Goal: Task Accomplishment & Management: Manage account settings

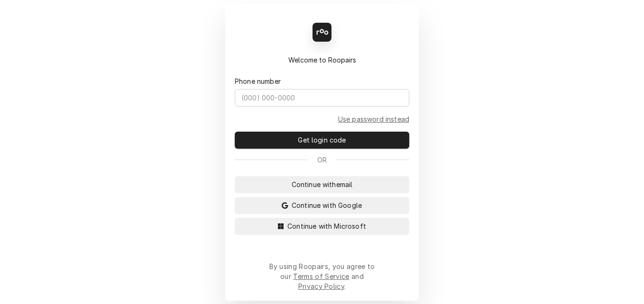
click at [200, 264] on div "Back Enter code Welcome to Roopairs Phone number Use password instead Get login…" at bounding box center [322, 152] width 644 height 304
click at [303, 231] on span "Continue with Microsoft" at bounding box center [326, 226] width 83 height 10
click at [325, 231] on span "Continue with Microsoft" at bounding box center [326, 226] width 83 height 10
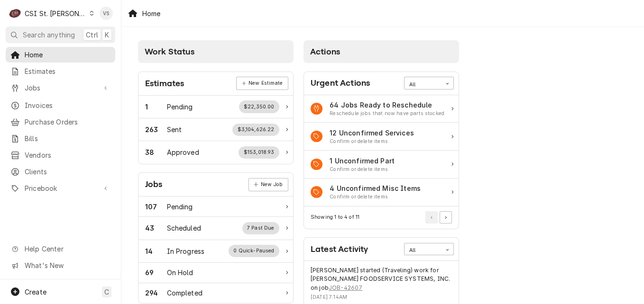
click at [90, 13] on icon "Dynamic Content Wrapper" at bounding box center [92, 13] width 4 height 5
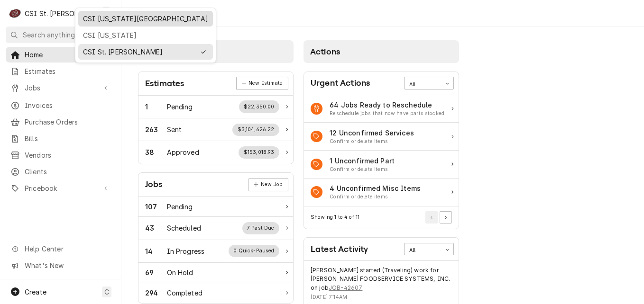
click at [99, 20] on div "CSI [US_STATE][GEOGRAPHIC_DATA]" at bounding box center [145, 19] width 125 height 10
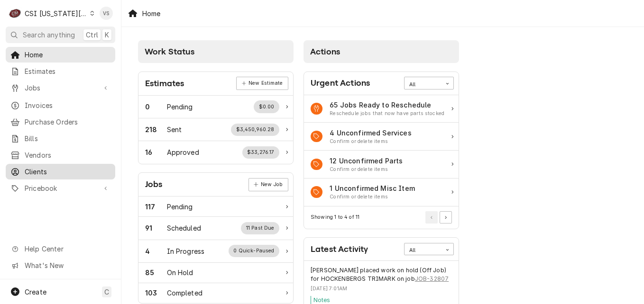
click at [28, 168] on span "Clients" at bounding box center [68, 172] width 86 height 10
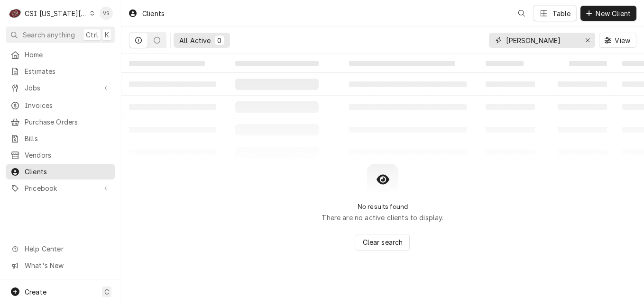
click at [543, 40] on input "mary queen" at bounding box center [541, 40] width 71 height 15
click at [475, 42] on div "All Active 0 mary queen View" at bounding box center [382, 40] width 507 height 27
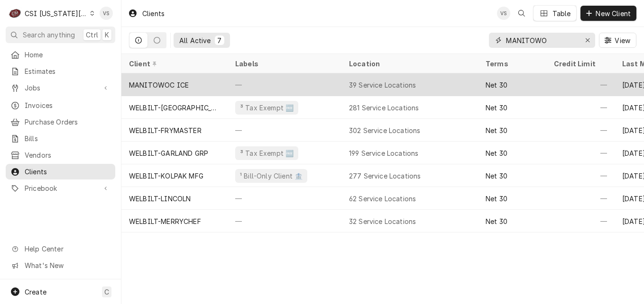
type input "MANITOWO"
click at [221, 86] on div "MANITOWOC ICE" at bounding box center [174, 85] width 106 height 23
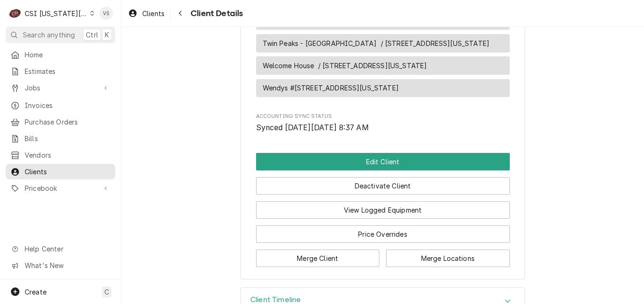
scroll to position [1616, 0]
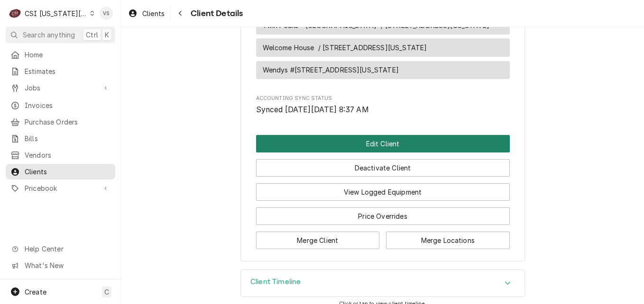
click at [341, 135] on button "Edit Client" at bounding box center [383, 144] width 254 height 18
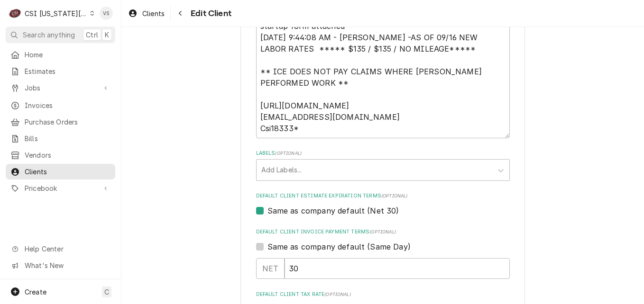
scroll to position [522, 0]
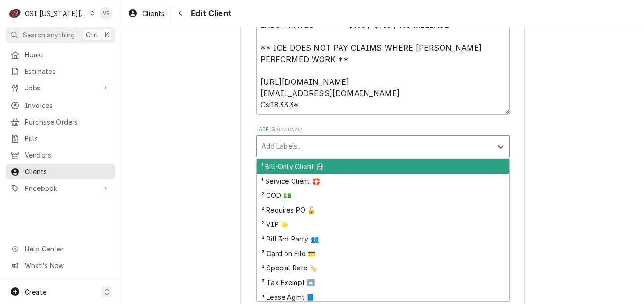
click at [287, 148] on div "Labels" at bounding box center [374, 146] width 226 height 17
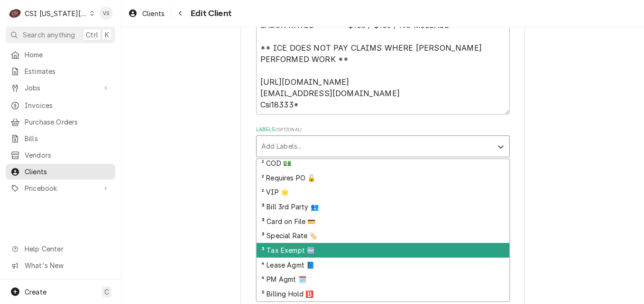
scroll to position [0, 0]
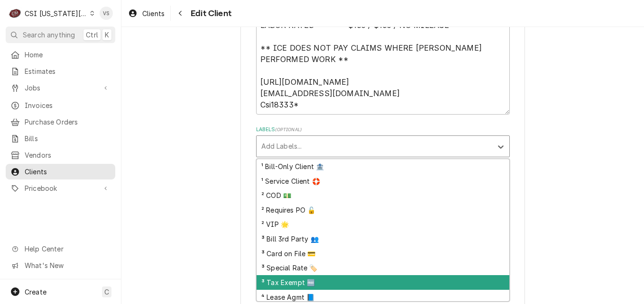
click at [284, 280] on div "³ Tax Exempt 🆓" at bounding box center [383, 283] width 253 height 15
type textarea "x"
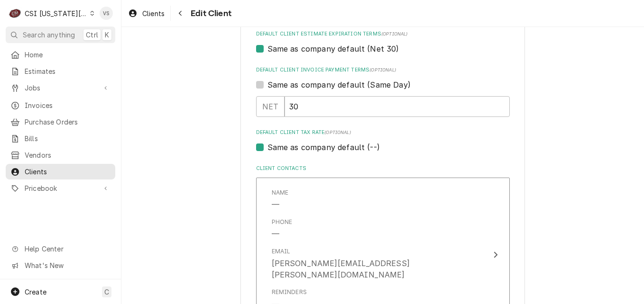
scroll to position [711, 0]
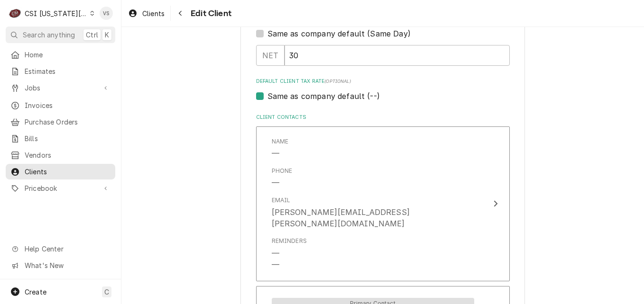
click at [267, 99] on label "Same as company default (--)" at bounding box center [323, 96] width 112 height 11
click at [267, 99] on input "Same as company default (--)" at bounding box center [394, 101] width 254 height 21
checkbox input "false"
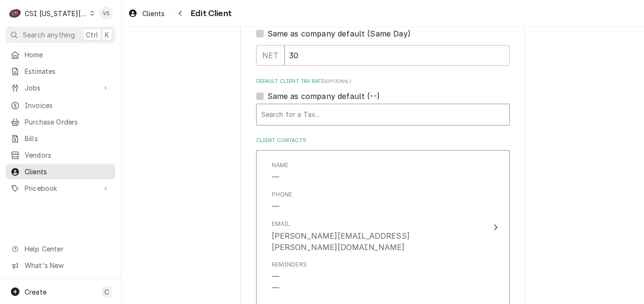
click at [276, 117] on div "Default Client Tax Rate" at bounding box center [382, 114] width 243 height 17
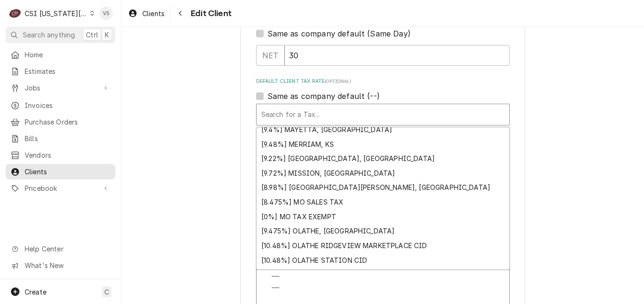
scroll to position [824, 0]
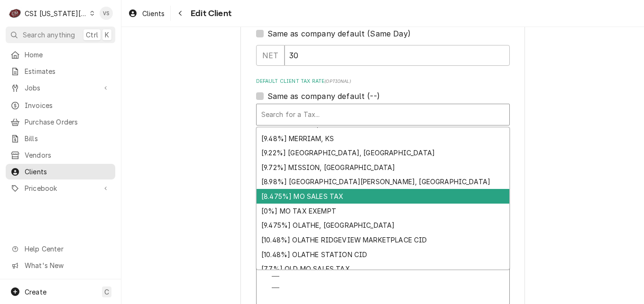
click at [322, 195] on div "[8.475%] MO SALES TAX" at bounding box center [383, 196] width 253 height 15
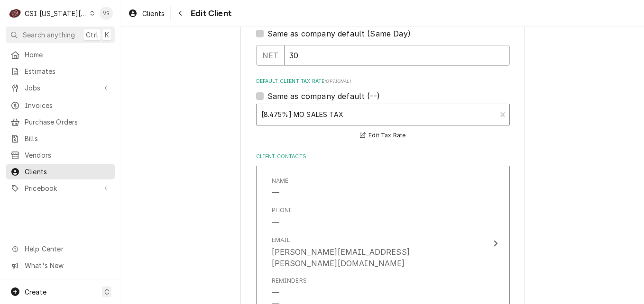
click at [331, 114] on div "Default Client Tax Rate" at bounding box center [376, 114] width 230 height 17
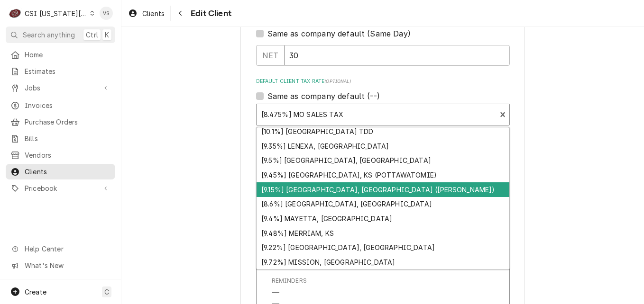
scroll to position [872, 0]
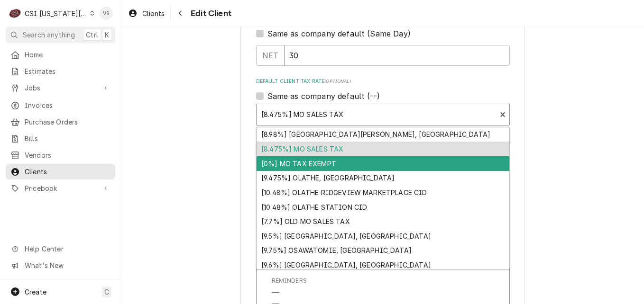
click at [309, 164] on div "[0%] MO TAX EXEMPT" at bounding box center [383, 163] width 253 height 15
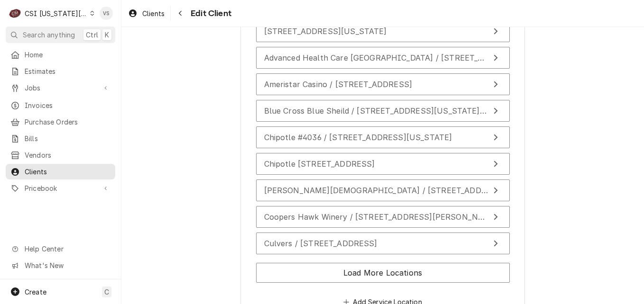
scroll to position [1453, 0]
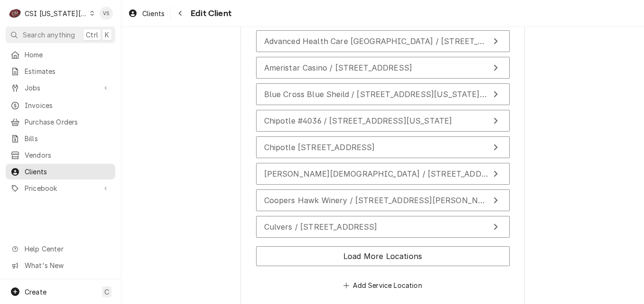
type textarea "x"
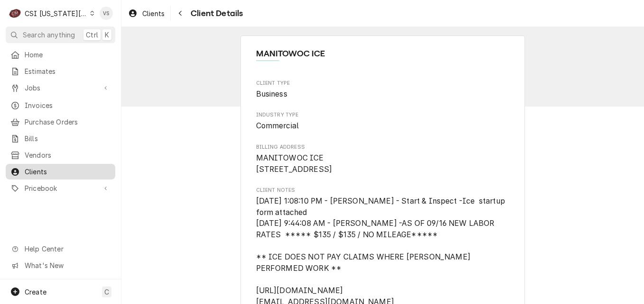
click at [62, 168] on span "Clients" at bounding box center [68, 172] width 86 height 10
click at [324, 258] on div "C CSI [US_STATE] City VS Search anything Ctrl K Home Estimates Jobs Jobs Job Se…" at bounding box center [322, 152] width 644 height 304
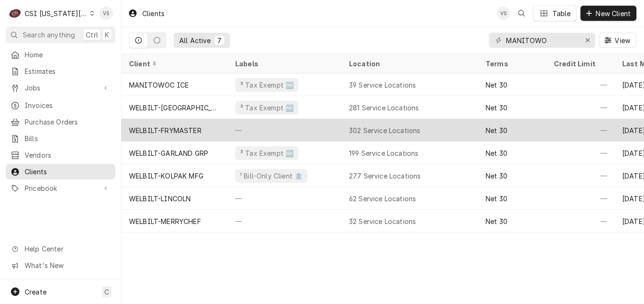
click at [201, 134] on div "WELBILT-FRYMASTER" at bounding box center [174, 130] width 106 height 23
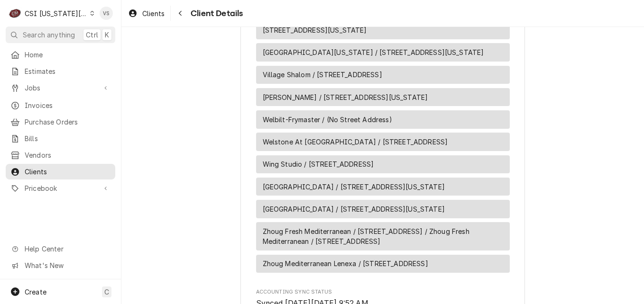
scroll to position [8343, 0]
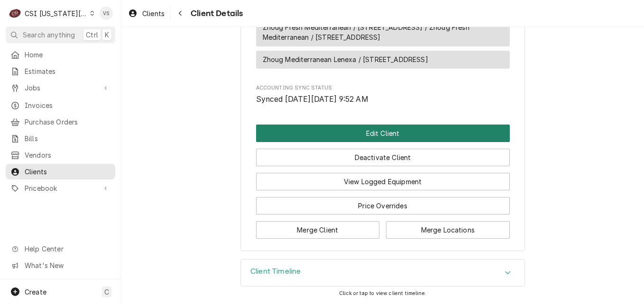
click at [363, 134] on button "Edit Client" at bounding box center [383, 134] width 254 height 18
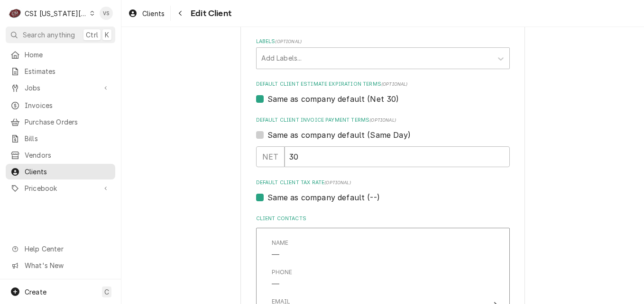
scroll to position [901, 0]
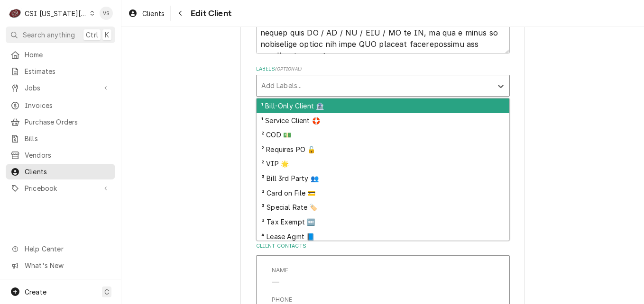
click at [296, 91] on div "Labels" at bounding box center [374, 85] width 226 height 17
click at [297, 222] on div "³ Tax Exempt 🆓" at bounding box center [383, 222] width 253 height 15
type textarea "x"
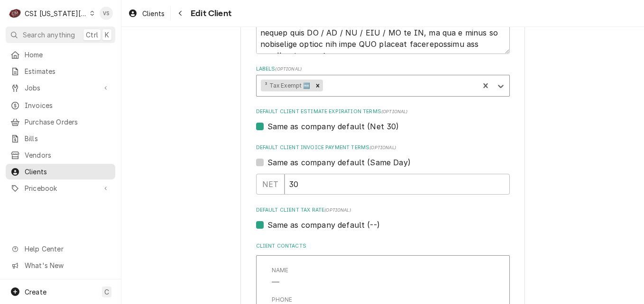
click at [267, 227] on label "Same as company default (--)" at bounding box center [323, 225] width 112 height 11
click at [267, 227] on input "Same as company default (--)" at bounding box center [394, 230] width 254 height 21
checkbox input "false"
click at [313, 247] on div "Default Client Tax Rate" at bounding box center [382, 243] width 243 height 17
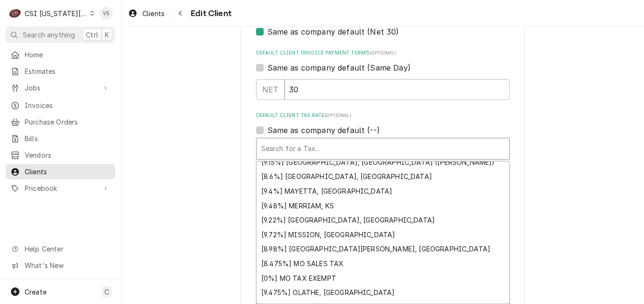
scroll to position [874, 0]
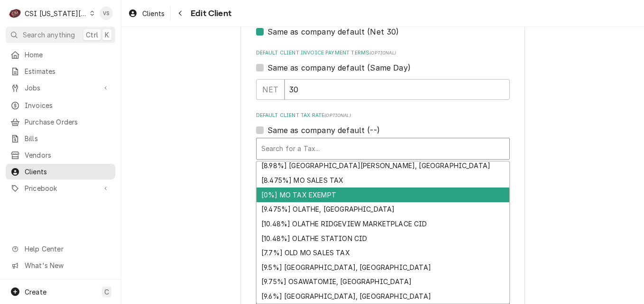
click at [303, 193] on div "[0%] MO TAX EXEMPT" at bounding box center [383, 195] width 253 height 15
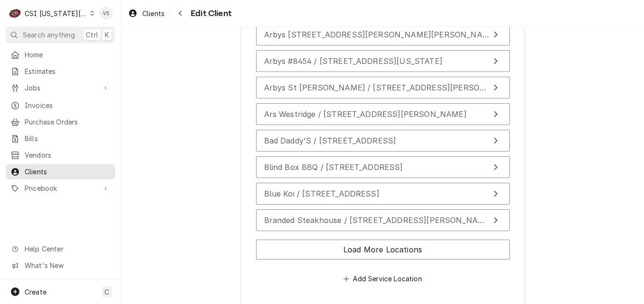
scroll to position [2217, 0]
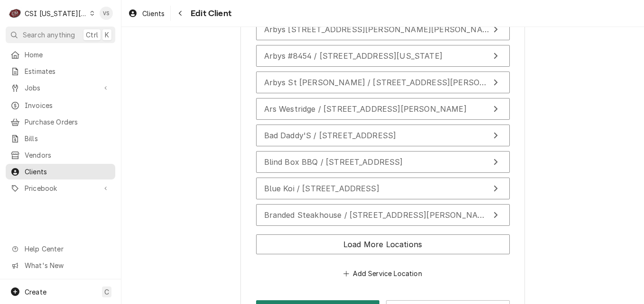
click at [330, 301] on button "Save" at bounding box center [318, 310] width 124 height 18
type textarea "x"
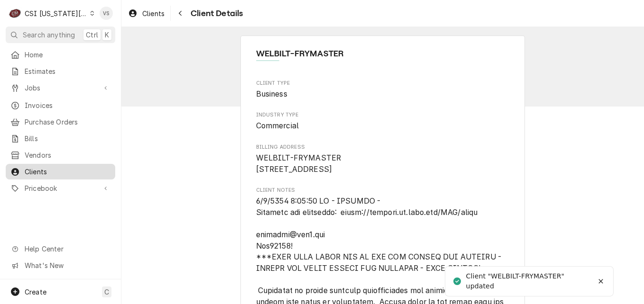
click at [72, 167] on span "Clients" at bounding box center [68, 172] width 86 height 10
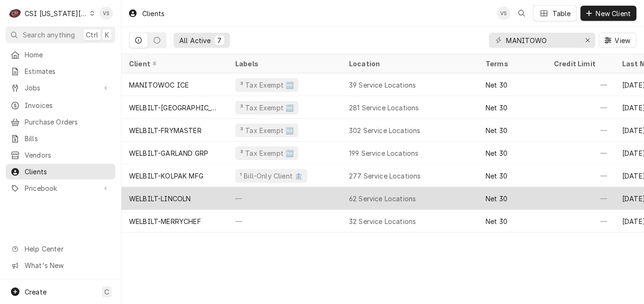
click at [210, 199] on div "WELBILT-LINCOLN" at bounding box center [174, 198] width 106 height 23
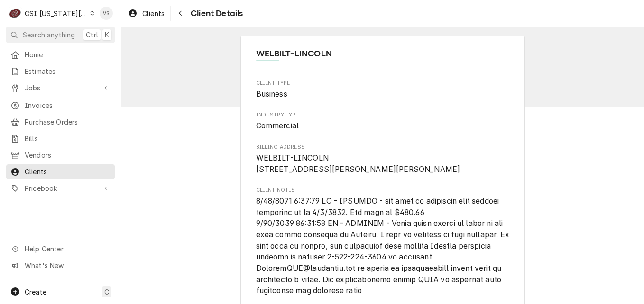
click at [210, 199] on div "C CSI Kansas City VS Search anything Ctrl K Home Estimates Jobs Jobs Job Series…" at bounding box center [322, 152] width 644 height 304
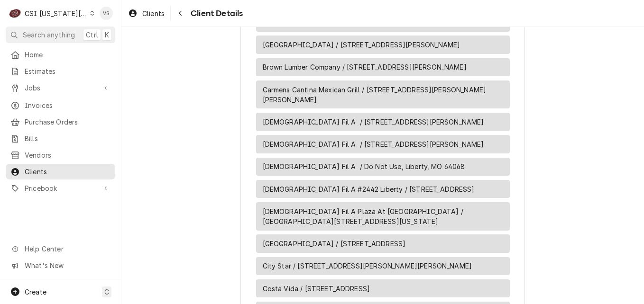
scroll to position [2744, 0]
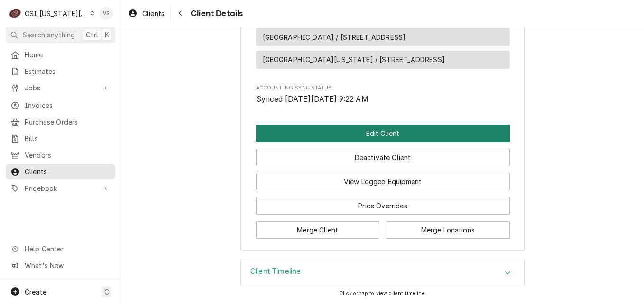
click at [365, 132] on button "Edit Client" at bounding box center [383, 134] width 254 height 18
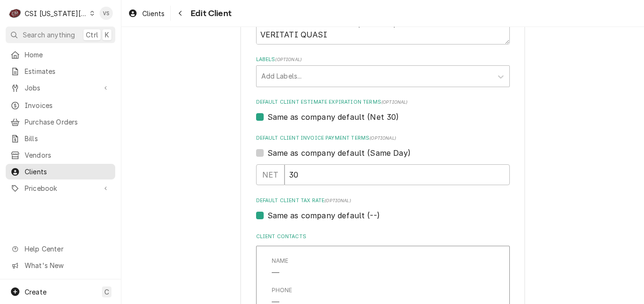
scroll to position [805, 0]
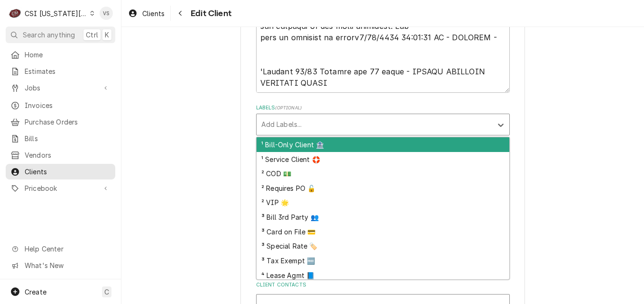
click at [295, 128] on div "Labels" at bounding box center [374, 124] width 226 height 17
click at [295, 260] on div "³ Tax Exempt 🆓" at bounding box center [383, 261] width 253 height 15
type textarea "x"
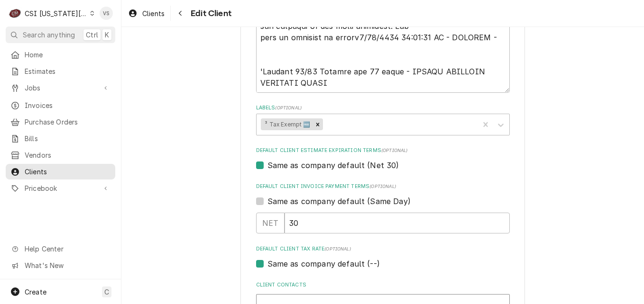
click at [267, 265] on label "Same as company default (--)" at bounding box center [323, 263] width 112 height 11
click at [267, 265] on input "Same as company default (--)" at bounding box center [394, 268] width 254 height 21
checkbox input "false"
click at [299, 283] on div "Default Client Tax Rate" at bounding box center [382, 282] width 243 height 17
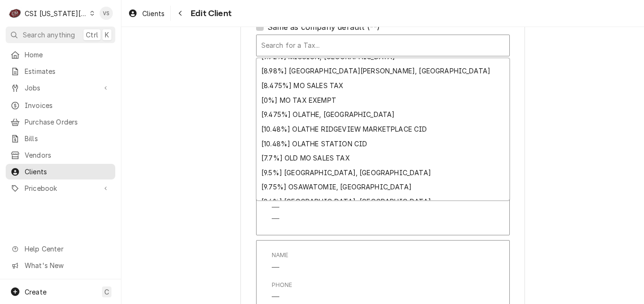
scroll to position [874, 0]
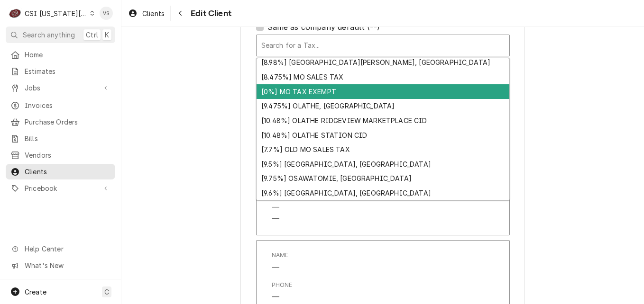
click at [306, 94] on div "[0%] MO TAX EXEMPT" at bounding box center [383, 91] width 253 height 15
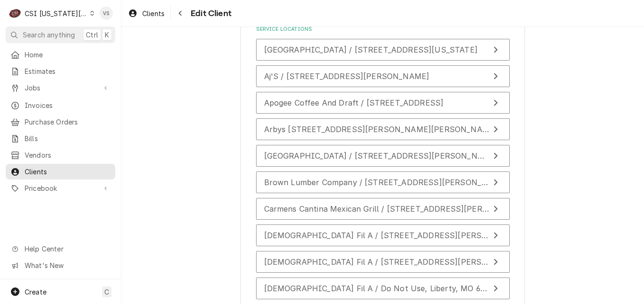
scroll to position [2457, 0]
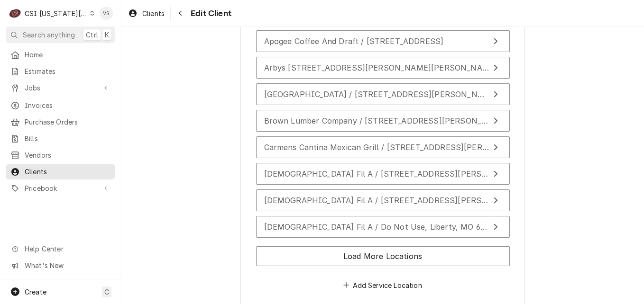
type textarea "x"
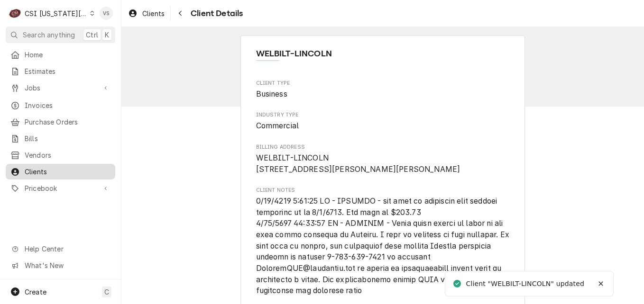
click at [77, 169] on span "Clients" at bounding box center [68, 172] width 86 height 10
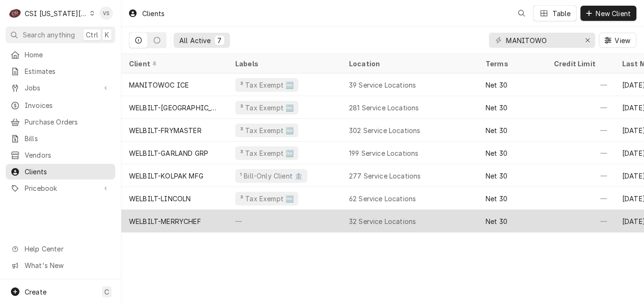
click at [215, 219] on div "WELBILT-MERRYCHEF" at bounding box center [174, 221] width 106 height 23
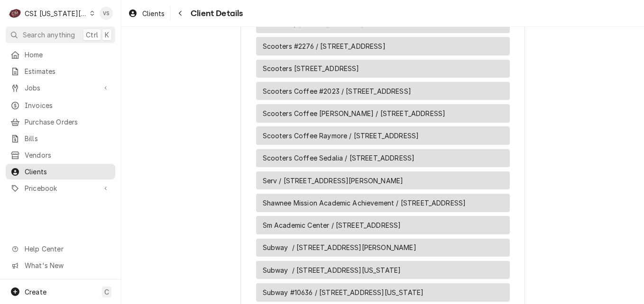
scroll to position [1339, 0]
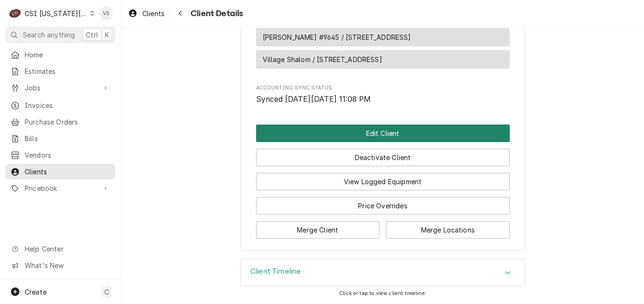
click at [306, 133] on button "Edit Client" at bounding box center [383, 134] width 254 height 18
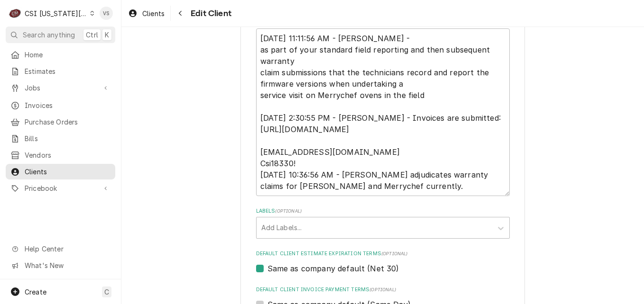
scroll to position [759, 0]
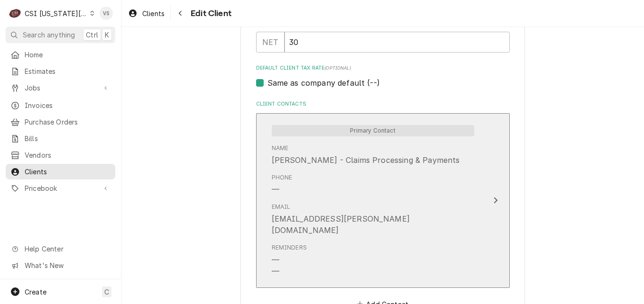
click at [311, 228] on div "Email [EMAIL_ADDRESS][PERSON_NAME][DOMAIN_NAME]" at bounding box center [373, 219] width 202 height 41
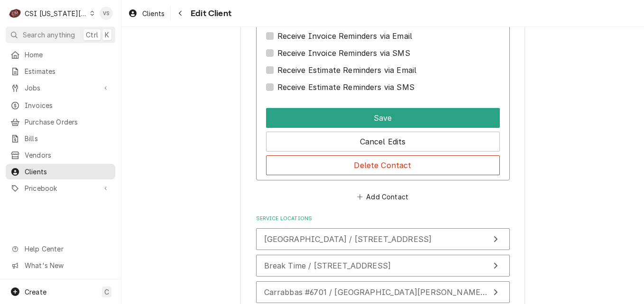
scroll to position [1043, 0]
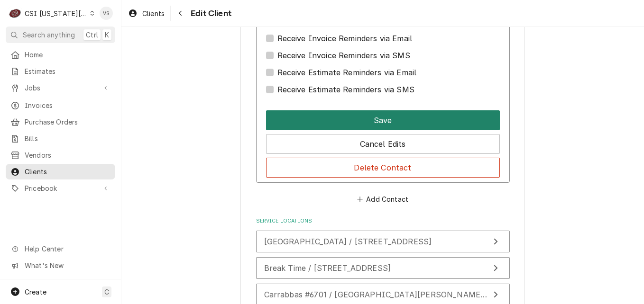
click at [314, 120] on button "Save" at bounding box center [383, 120] width 234 height 20
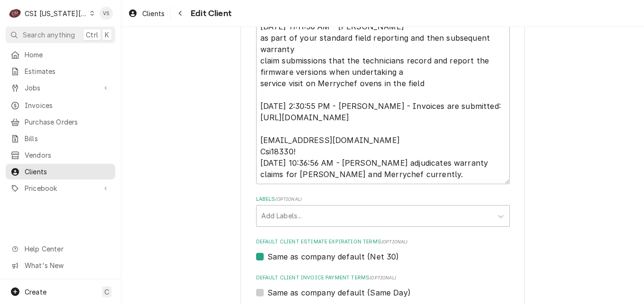
scroll to position [488, 0]
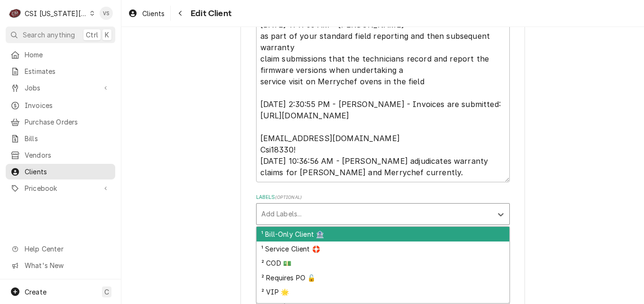
click at [290, 213] on div "Labels" at bounding box center [374, 214] width 226 height 17
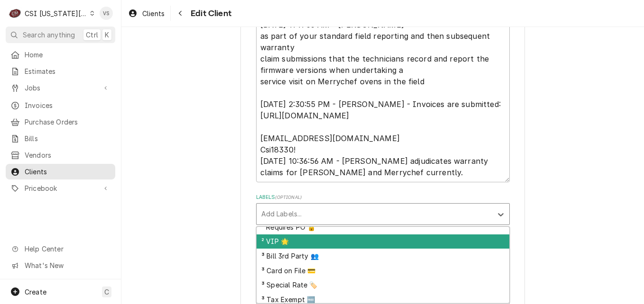
scroll to position [98, 0]
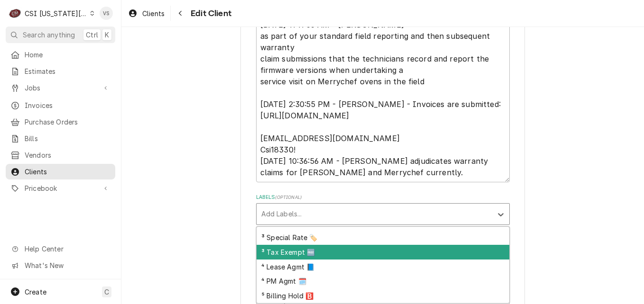
click at [289, 251] on div "³ Tax Exempt 🆓" at bounding box center [383, 252] width 253 height 15
type textarea "x"
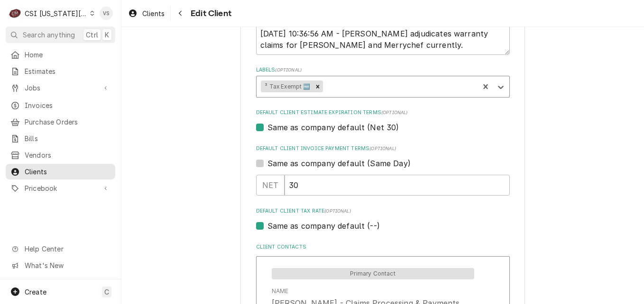
scroll to position [678, 0]
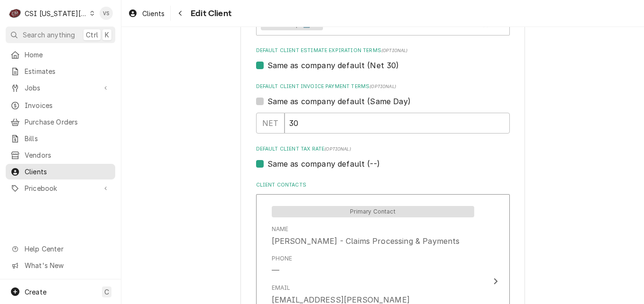
click at [267, 165] on label "Same as company default (--)" at bounding box center [323, 163] width 112 height 11
click at [267, 165] on input "Same as company default (--)" at bounding box center [394, 168] width 254 height 21
checkbox input "false"
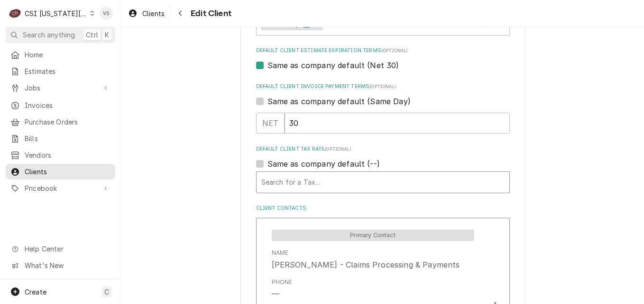
click at [296, 179] on div "Default Client Tax Rate" at bounding box center [382, 182] width 243 height 17
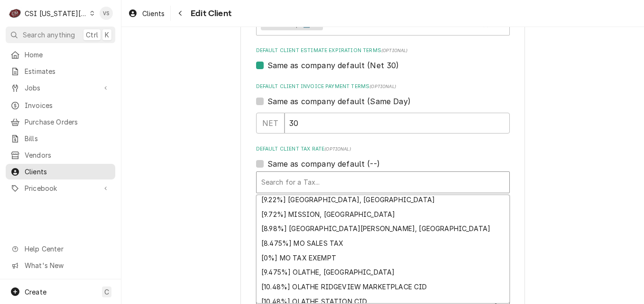
scroll to position [861, 0]
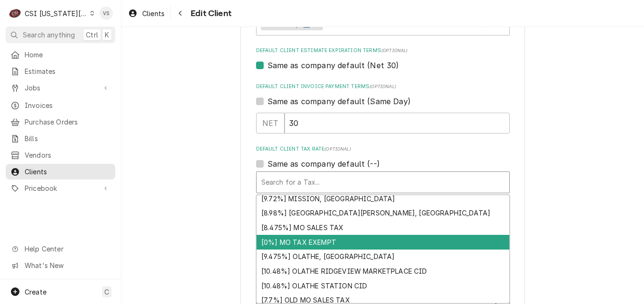
click at [295, 241] on div "[0%] MO TAX EXEMPT" at bounding box center [383, 242] width 253 height 15
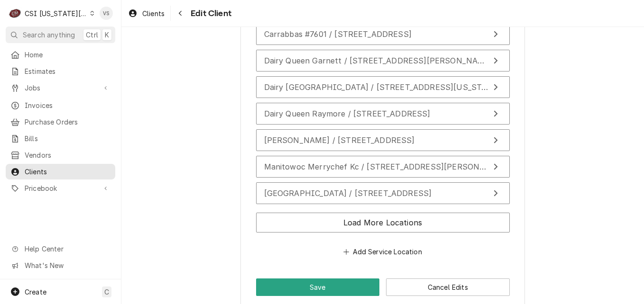
scroll to position [1191, 0]
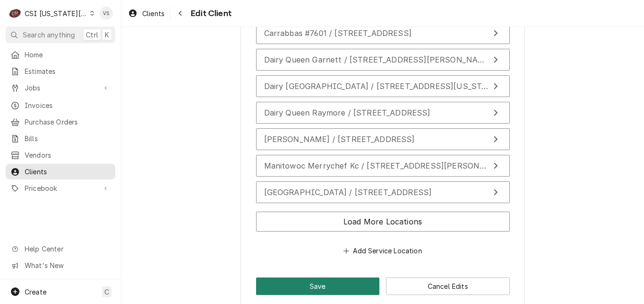
click at [327, 279] on button "Save" at bounding box center [318, 287] width 124 height 18
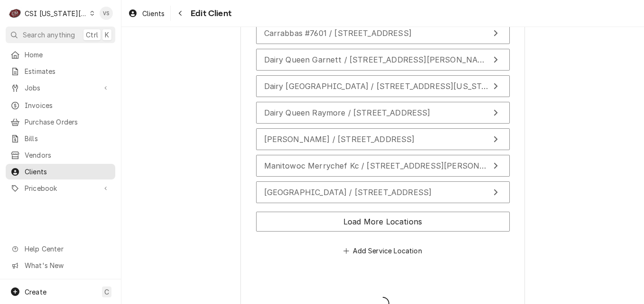
type textarea "x"
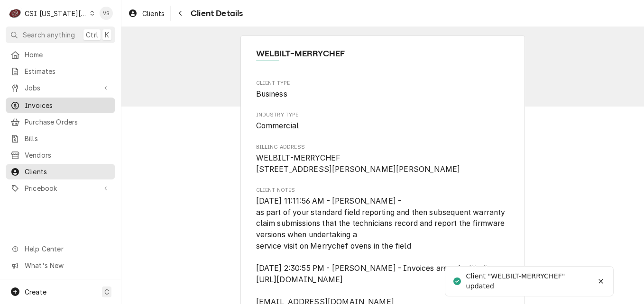
click at [46, 104] on span "Invoices" at bounding box center [68, 106] width 86 height 10
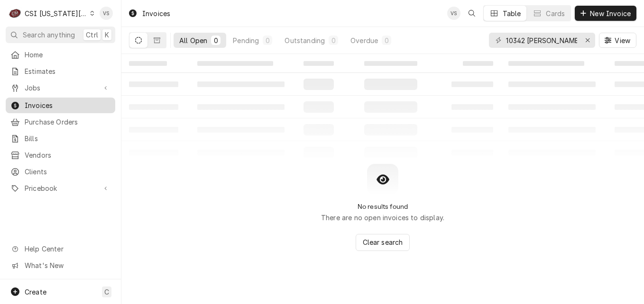
click at [72, 103] on span "Invoices" at bounding box center [68, 106] width 86 height 10
click at [553, 42] on div "C CSI Kansas City VS Search anything Ctrl K Home Estimates Jobs Jobs Job Series…" at bounding box center [322, 152] width 644 height 304
drag, startPoint x: 553, startPoint y: 41, endPoint x: 575, endPoint y: 44, distance: 22.1
click at [506, 45] on input "10342 clayton" at bounding box center [541, 40] width 71 height 15
type input "3"
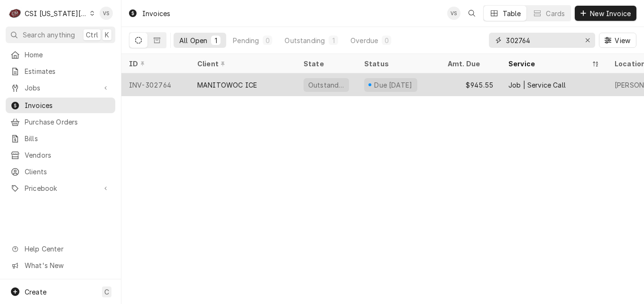
type input "302764"
click at [273, 85] on div "MANITOWOC ICE" at bounding box center [243, 85] width 106 height 23
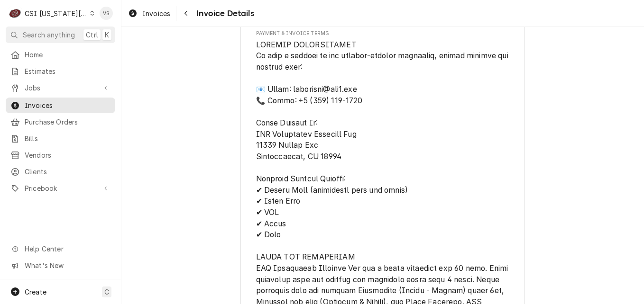
scroll to position [1849, 0]
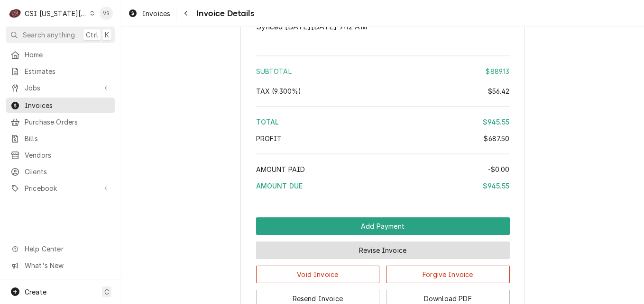
click at [387, 259] on button "Revise Invoice" at bounding box center [383, 251] width 254 height 18
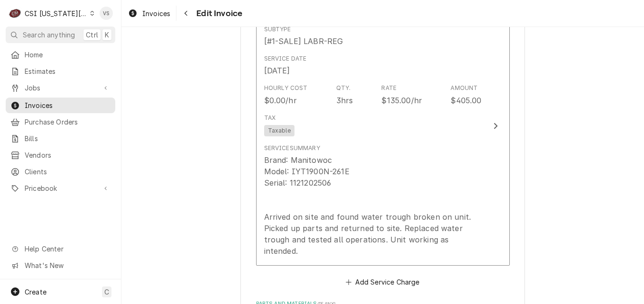
scroll to position [948, 0]
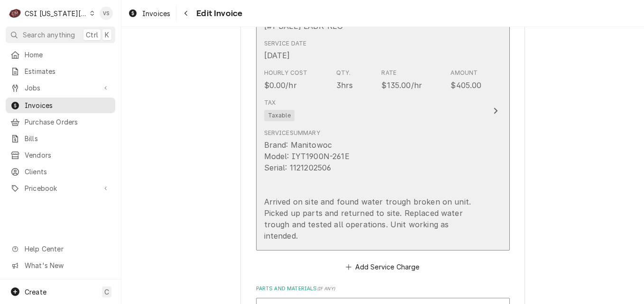
click at [395, 133] on div "Service Summary Brand: Manitowoc Model: IYT1900N-261E Serial: 1121202506 Arrive…" at bounding box center [373, 185] width 218 height 113
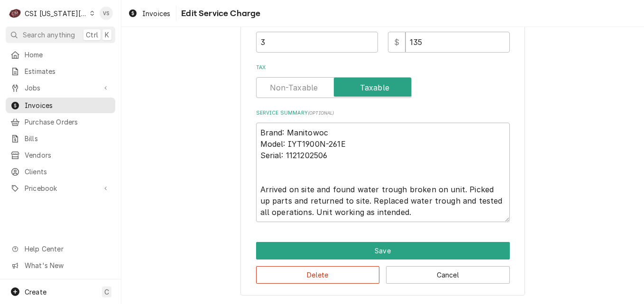
scroll to position [247, 0]
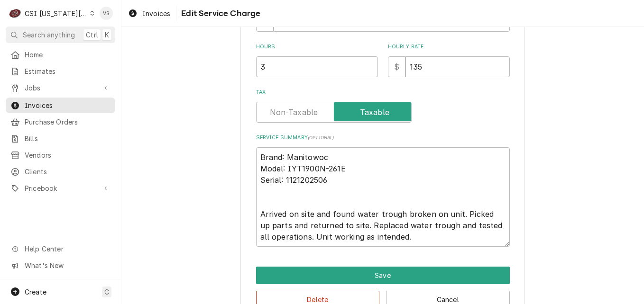
type textarea "x"
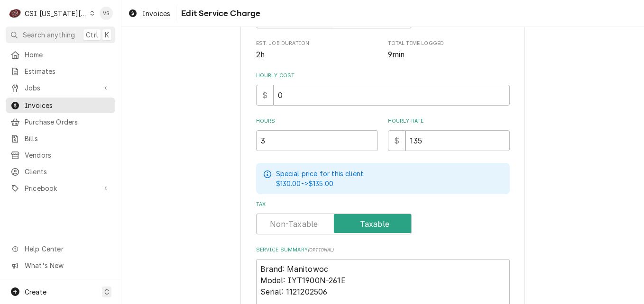
scroll to position [227, 0]
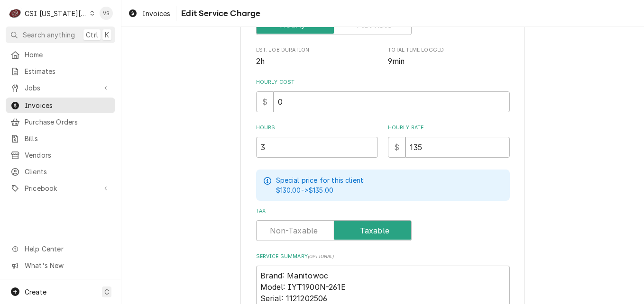
click at [294, 232] on label "Tax" at bounding box center [334, 231] width 156 height 21
click at [294, 232] on input "Tax" at bounding box center [333, 231] width 147 height 21
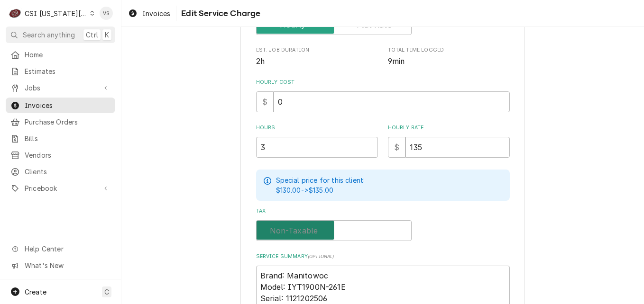
checkbox input "false"
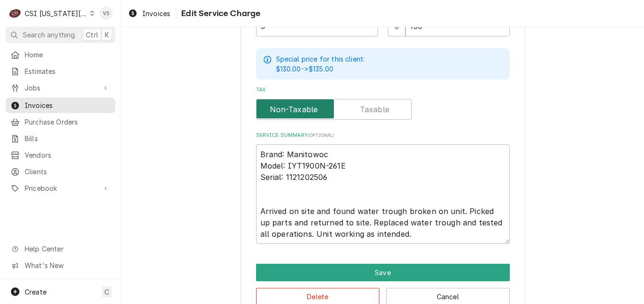
scroll to position [369, 0]
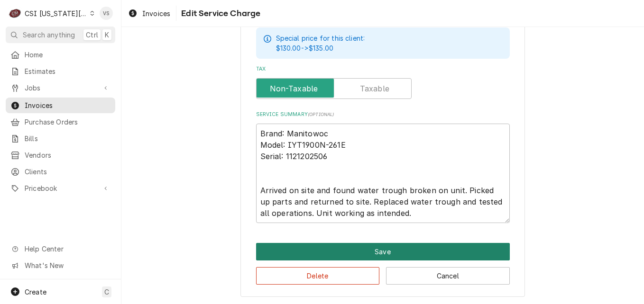
click at [381, 254] on button "Save" at bounding box center [383, 252] width 254 height 18
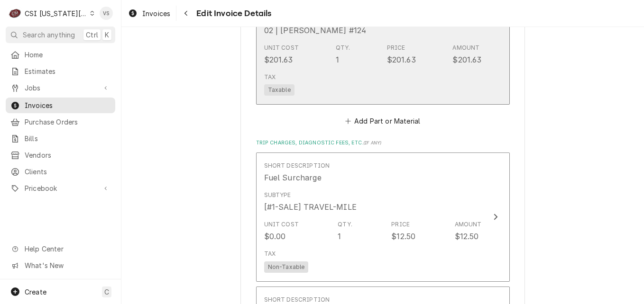
scroll to position [1346, 0]
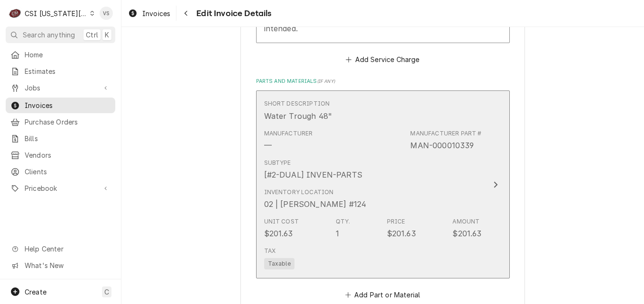
click at [384, 126] on div "Manufacturer — Manufacturer Part # MAN-000010339" at bounding box center [373, 140] width 218 height 29
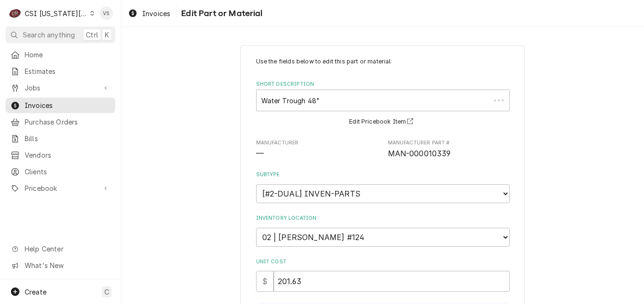
type textarea "x"
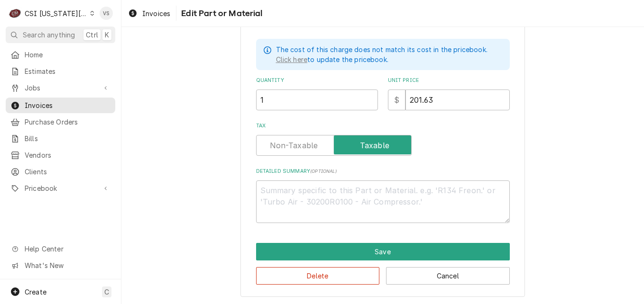
click at [280, 144] on label "Tax" at bounding box center [334, 145] width 156 height 21
click at [280, 144] on input "Tax" at bounding box center [333, 145] width 147 height 21
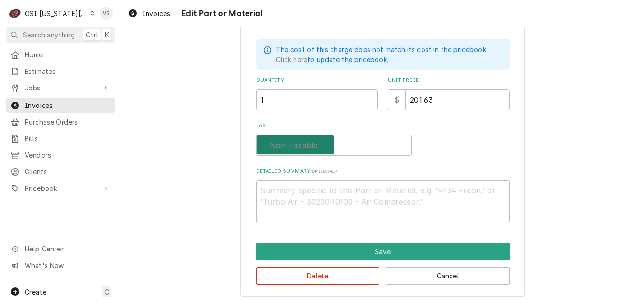
checkbox input "false"
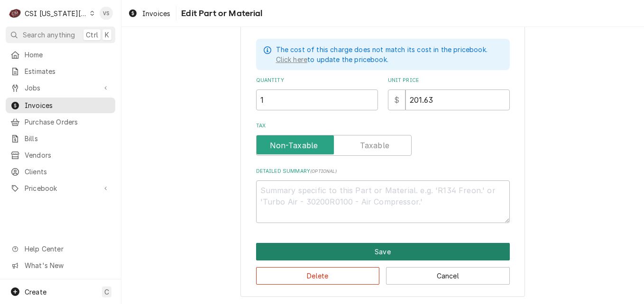
click at [370, 253] on button "Save" at bounding box center [383, 252] width 254 height 18
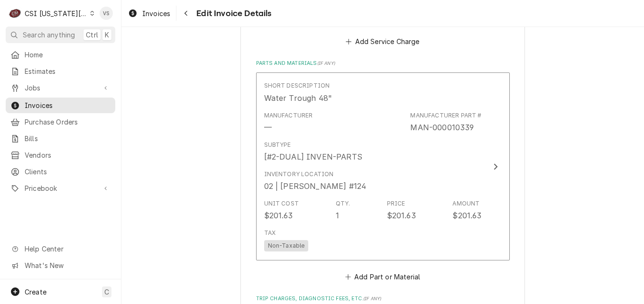
scroll to position [1459, 0]
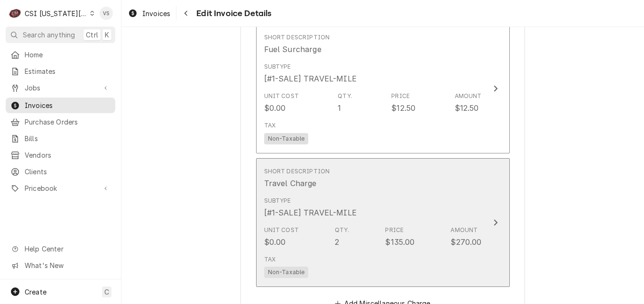
click at [372, 178] on div "Short Description Travel Charge" at bounding box center [373, 178] width 218 height 29
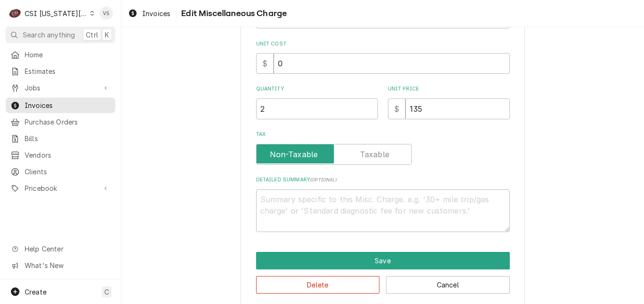
scroll to position [153, 0]
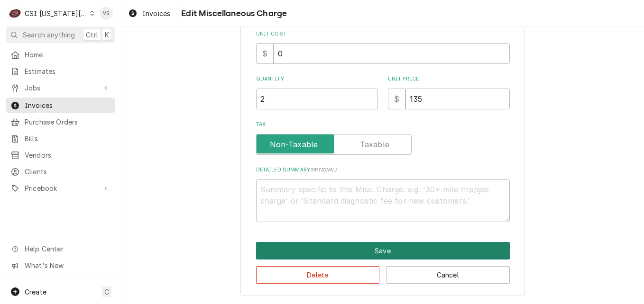
click at [322, 251] on button "Save" at bounding box center [383, 251] width 254 height 18
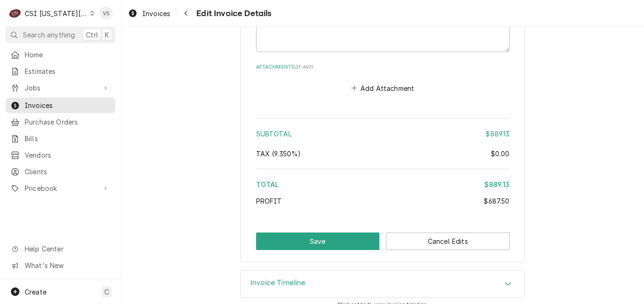
scroll to position [1649, 0]
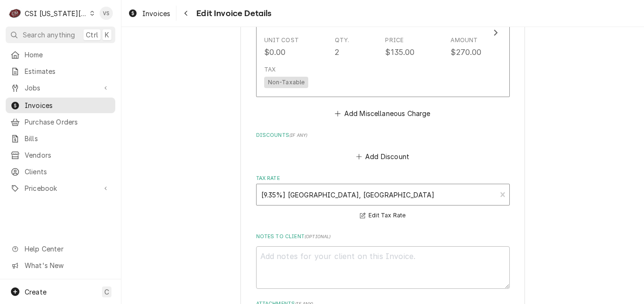
click at [340, 186] on div "Tax Rate" at bounding box center [376, 194] width 230 height 17
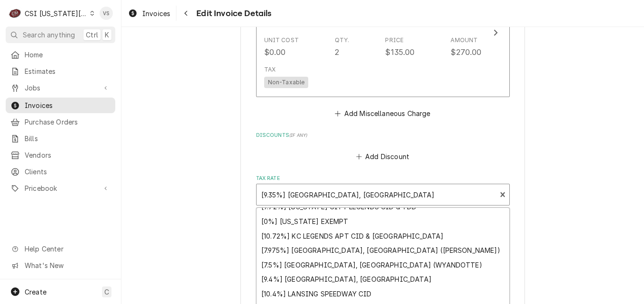
scroll to position [569, 0]
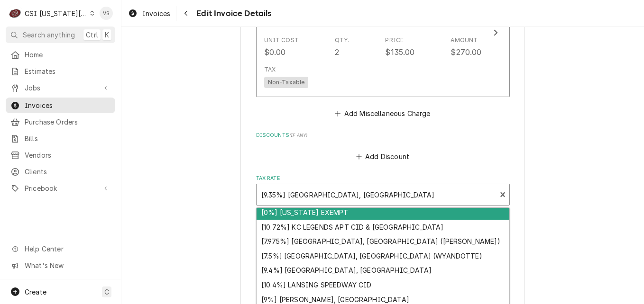
click at [321, 205] on div "[0%] KANSAS EXEMPT" at bounding box center [383, 212] width 253 height 15
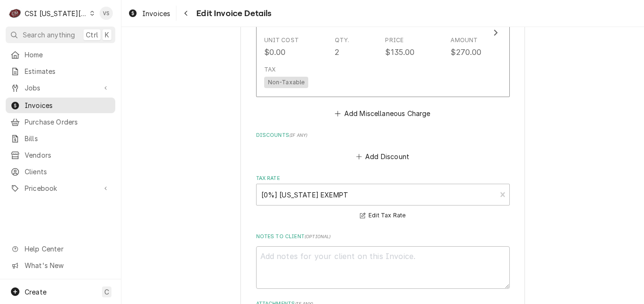
scroll to position [1886, 0]
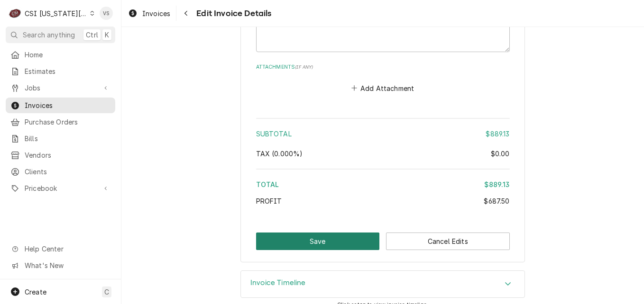
click at [338, 233] on button "Save" at bounding box center [318, 242] width 124 height 18
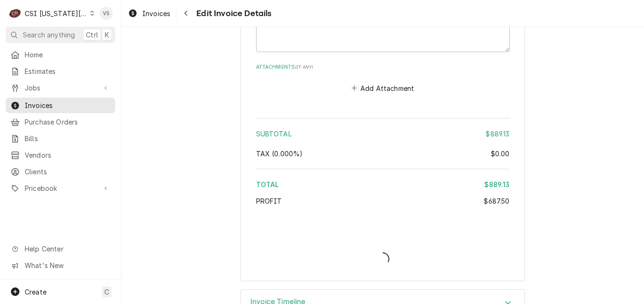
type textarea "x"
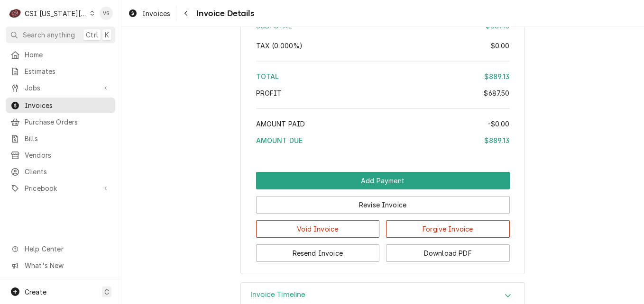
scroll to position [1897, 0]
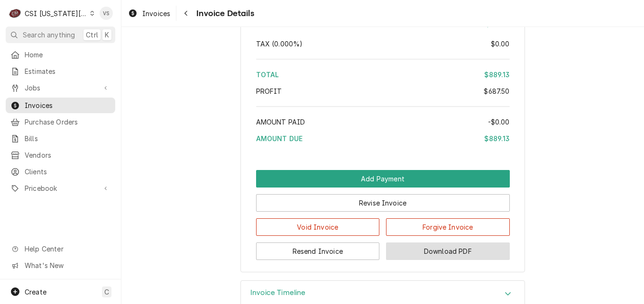
click at [461, 260] on button "Download PDF" at bounding box center [448, 252] width 124 height 18
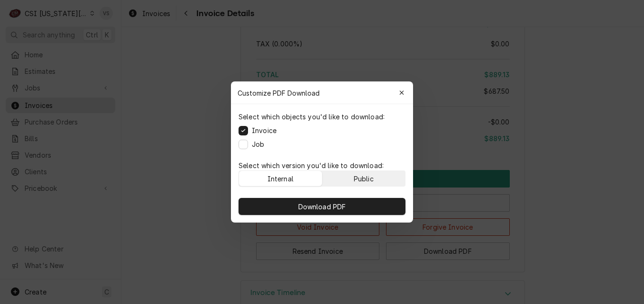
click at [360, 179] on div "Public" at bounding box center [364, 179] width 20 height 10
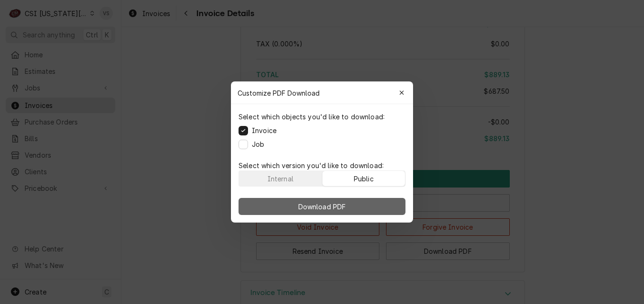
click at [359, 199] on button "Download PDF" at bounding box center [322, 206] width 167 height 17
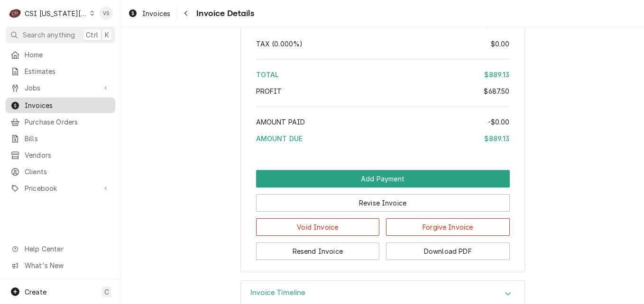
click at [55, 101] on span "Invoices" at bounding box center [68, 106] width 86 height 10
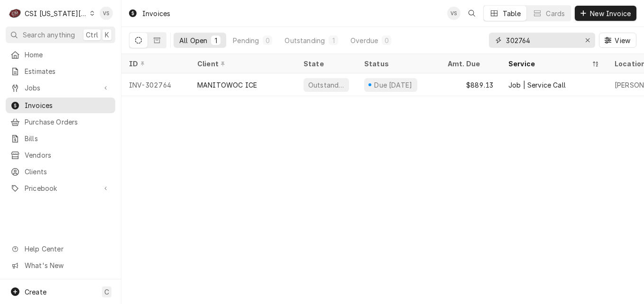
drag, startPoint x: 533, startPoint y: 40, endPoint x: 495, endPoint y: 41, distance: 37.5
click at [447, 49] on div "All Open 1 Pending 0 Outstanding 1 Overdue 0 302764 View" at bounding box center [382, 40] width 507 height 27
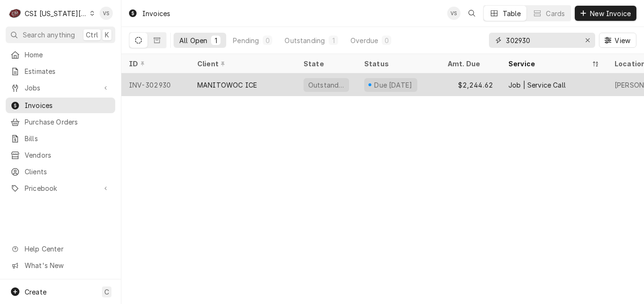
type input "302930"
click at [218, 83] on div "MANITOWOC ICE" at bounding box center [227, 85] width 60 height 10
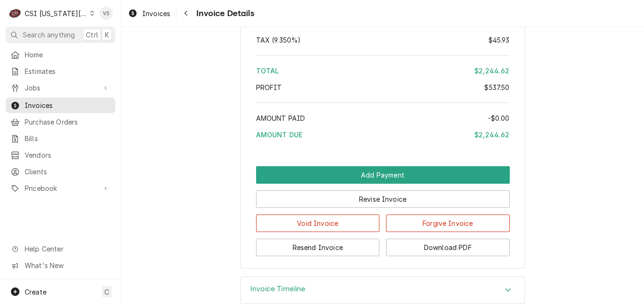
scroll to position [2460, 0]
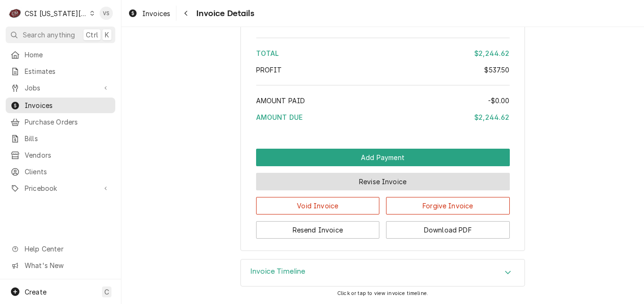
drag, startPoint x: 279, startPoint y: 184, endPoint x: 171, endPoint y: 241, distance: 122.6
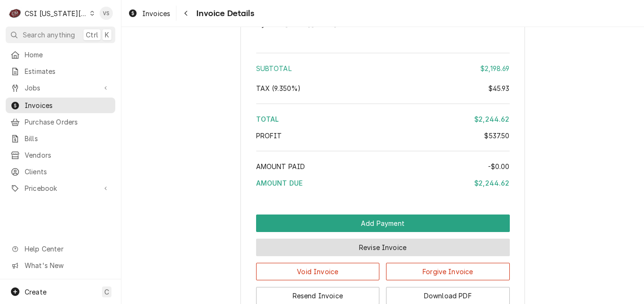
scroll to position [2365, 0]
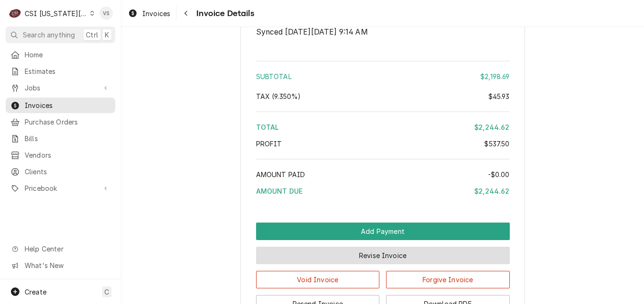
click at [344, 265] on button "Revise Invoice" at bounding box center [383, 256] width 254 height 18
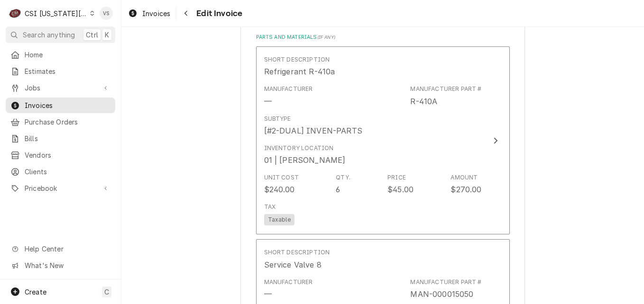
scroll to position [1328, 0]
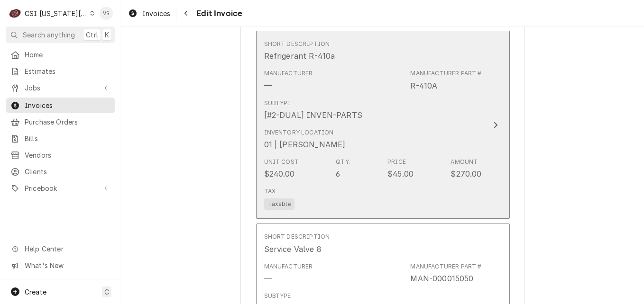
click at [385, 114] on div "Subtype [#2-DUAL] INVEN-PARTS" at bounding box center [373, 109] width 218 height 29
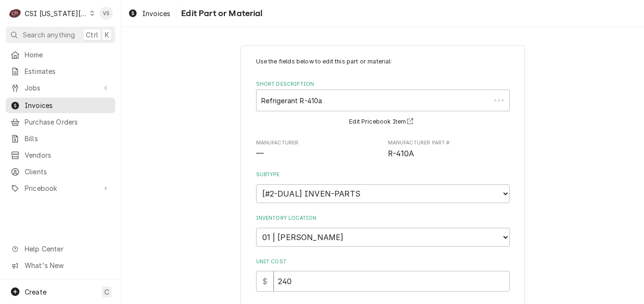
type textarea "x"
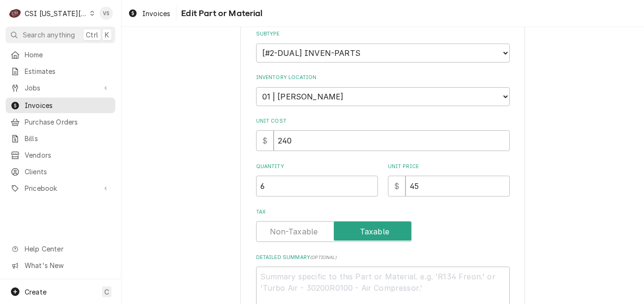
scroll to position [142, 0]
click at [304, 236] on label "Tax" at bounding box center [334, 230] width 156 height 21
click at [304, 236] on input "Tax" at bounding box center [333, 230] width 147 height 21
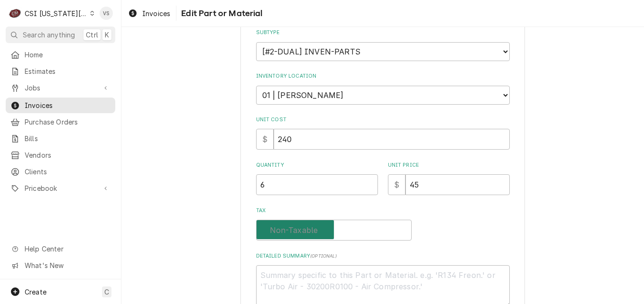
checkbox input "false"
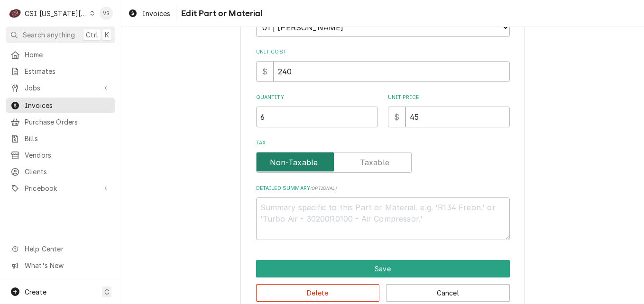
scroll to position [228, 0]
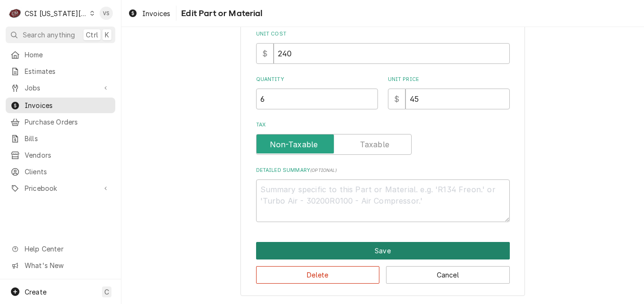
click at [307, 250] on button "Save" at bounding box center [383, 251] width 254 height 18
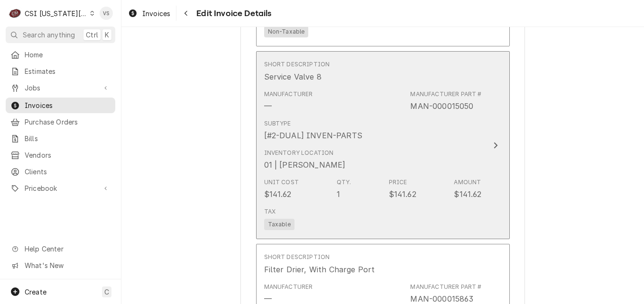
scroll to position [1488, 0]
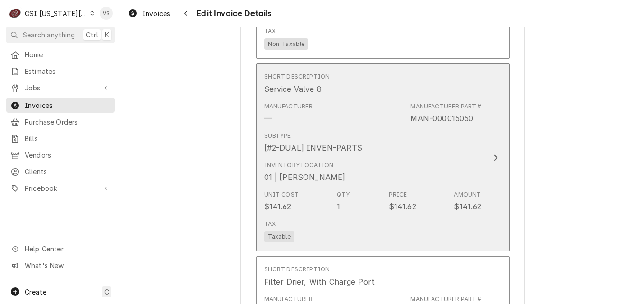
click at [357, 118] on div "Manufacturer — Manufacturer Part # MAN-000015050" at bounding box center [373, 113] width 218 height 29
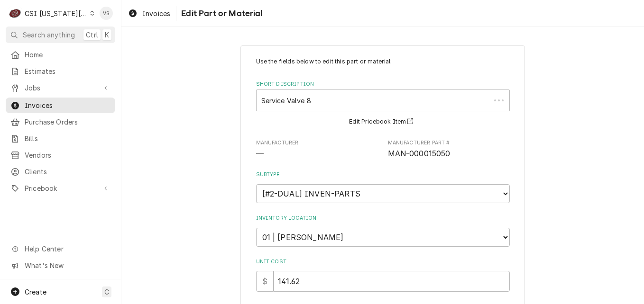
type textarea "x"
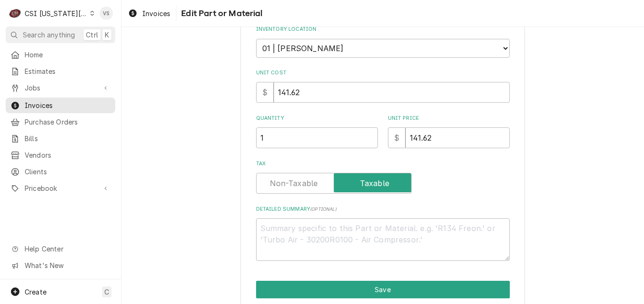
scroll to position [190, 0]
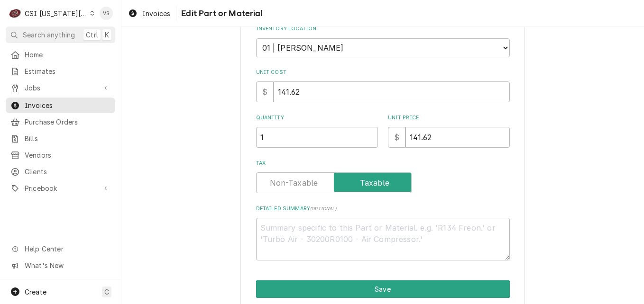
click at [299, 183] on label "Tax" at bounding box center [334, 183] width 156 height 21
click at [299, 183] on input "Tax" at bounding box center [333, 183] width 147 height 21
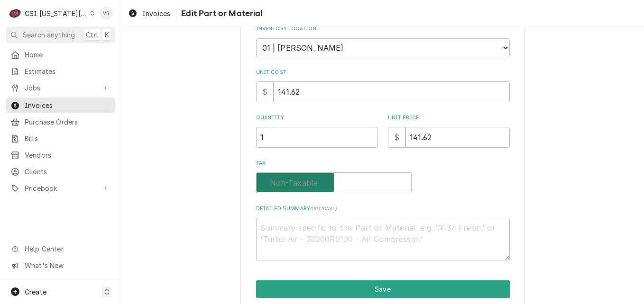
checkbox input "false"
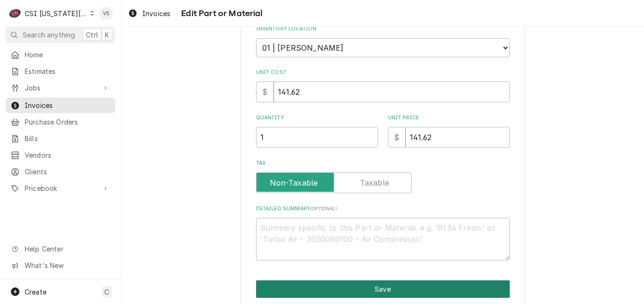
click at [372, 290] on button "Save" at bounding box center [383, 290] width 254 height 18
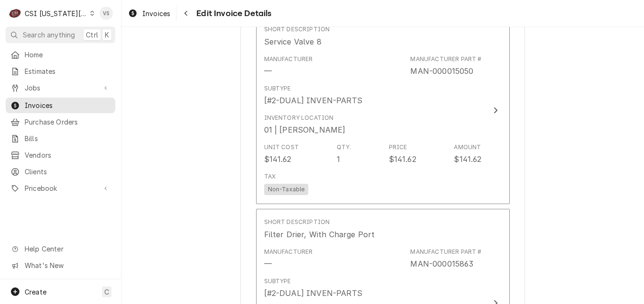
scroll to position [1773, 0]
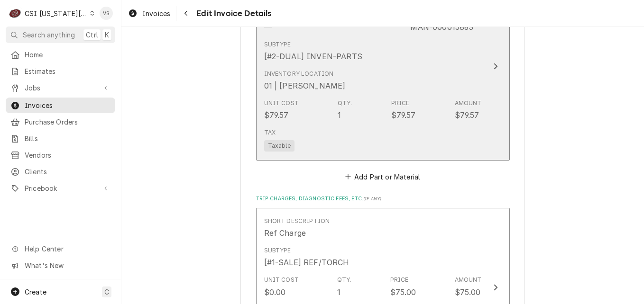
click at [344, 138] on div "Tax Taxable" at bounding box center [373, 140] width 218 height 30
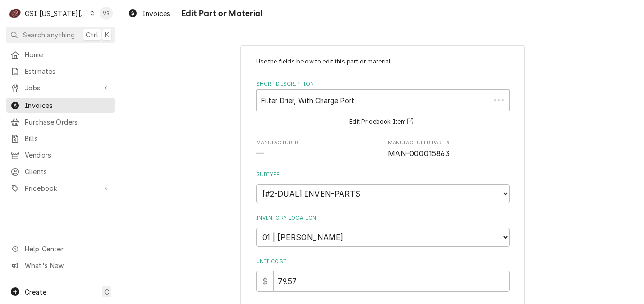
type textarea "x"
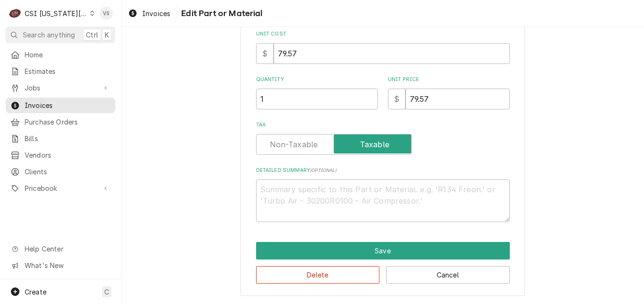
click at [292, 148] on label "Tax" at bounding box center [334, 144] width 156 height 21
click at [292, 148] on input "Tax" at bounding box center [333, 144] width 147 height 21
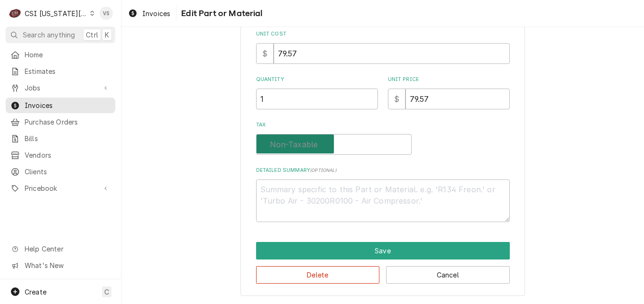
checkbox input "false"
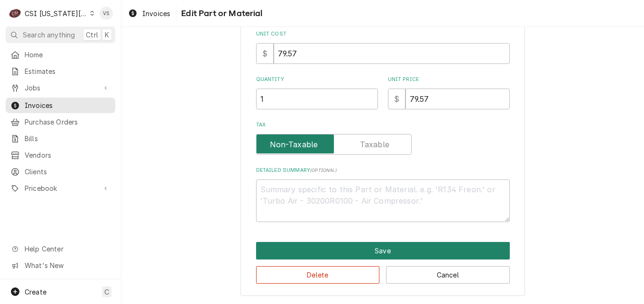
click at [339, 255] on button "Save" at bounding box center [383, 251] width 254 height 18
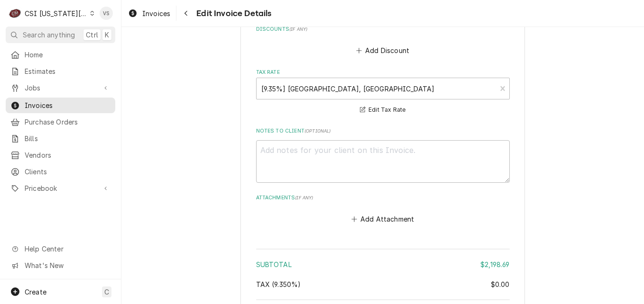
scroll to position [2369, 0]
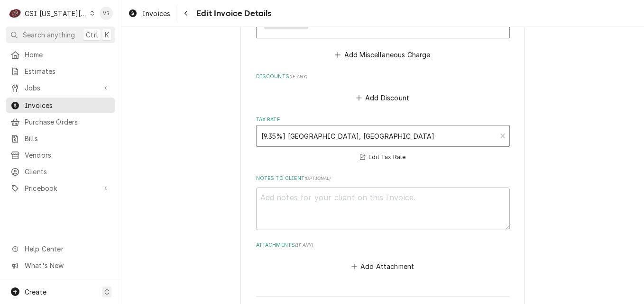
click at [314, 140] on div "Tax Rate" at bounding box center [376, 136] width 230 height 17
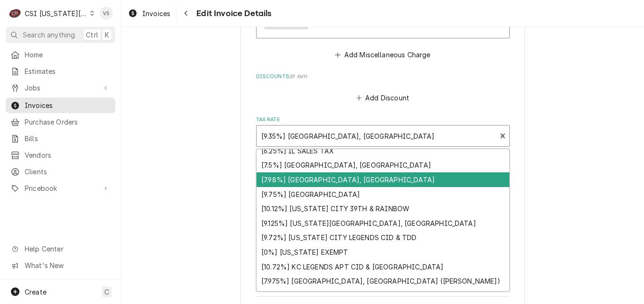
scroll to position [486, 0]
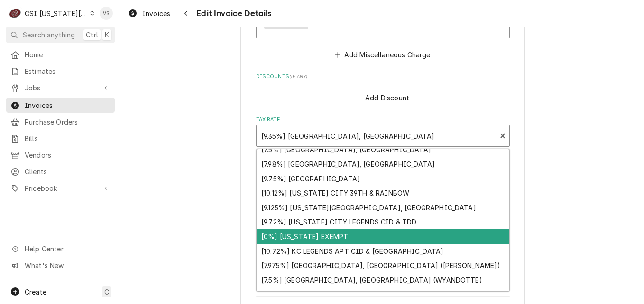
click at [303, 233] on div "[0%] KANSAS EXEMPT" at bounding box center [383, 237] width 253 height 15
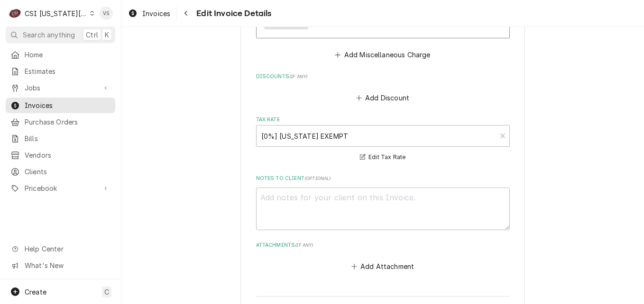
scroll to position [2559, 0]
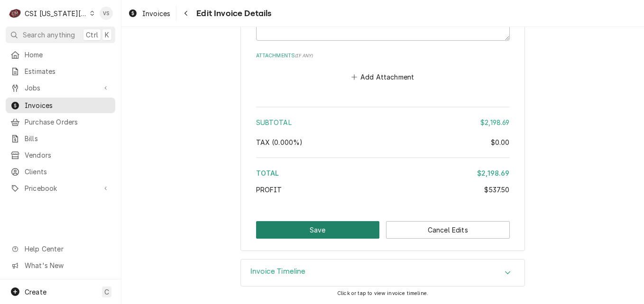
click at [333, 229] on button "Save" at bounding box center [318, 230] width 124 height 18
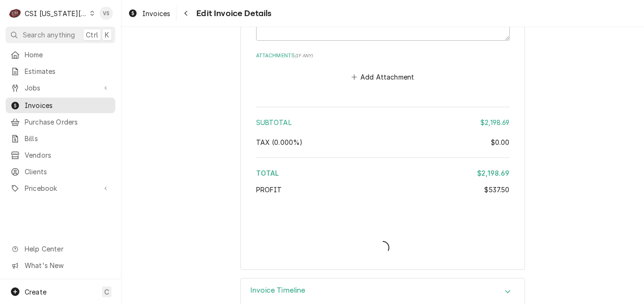
type textarea "x"
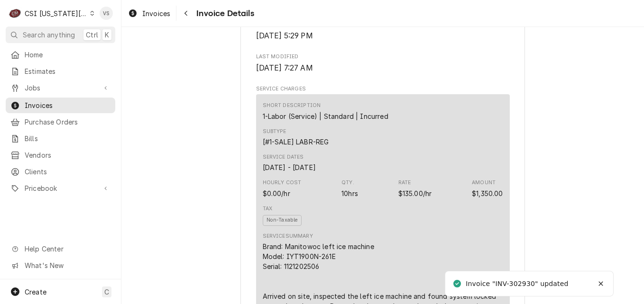
scroll to position [2460, 0]
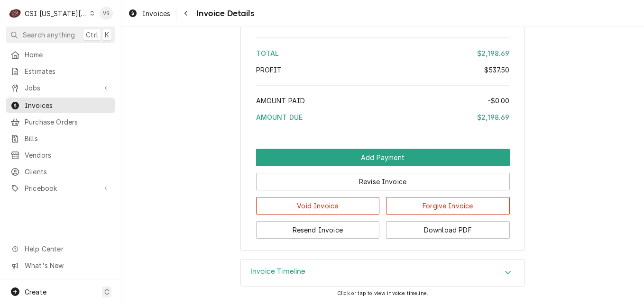
click at [400, 277] on div "Invoice Timeline" at bounding box center [383, 273] width 284 height 27
click at [505, 270] on icon "Accordion Header" at bounding box center [508, 273] width 7 height 8
click at [512, 271] on div "Invoice Timeline" at bounding box center [383, 273] width 284 height 27
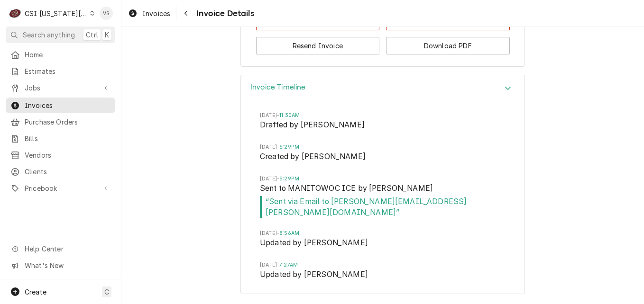
scroll to position [2633, 0]
click at [74, 102] on span "Invoices" at bounding box center [68, 106] width 86 height 10
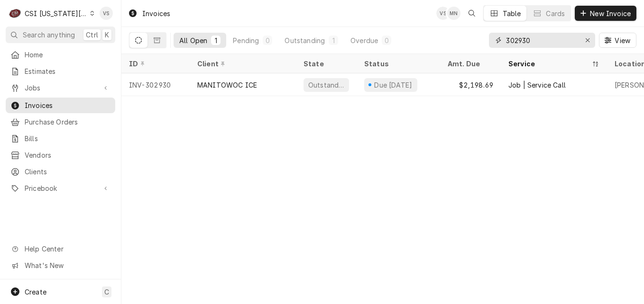
click at [536, 43] on input "302930" at bounding box center [541, 40] width 71 height 15
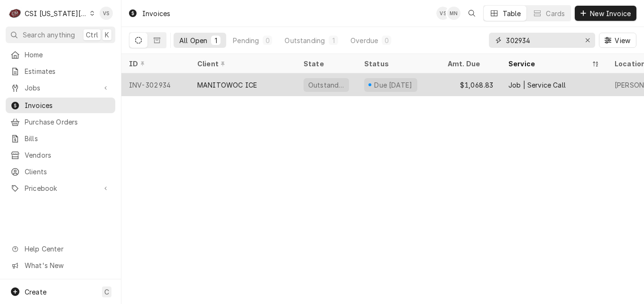
type input "302934"
click at [278, 82] on div "MANITOWOC ICE" at bounding box center [243, 85] width 106 height 23
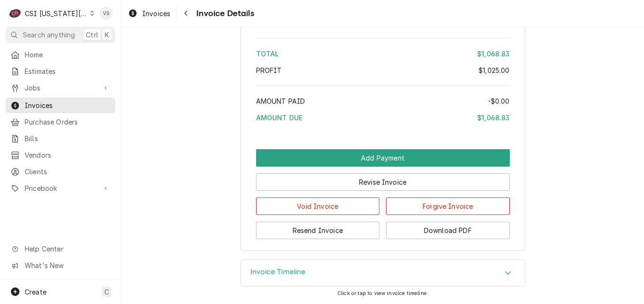
scroll to position [2025, 0]
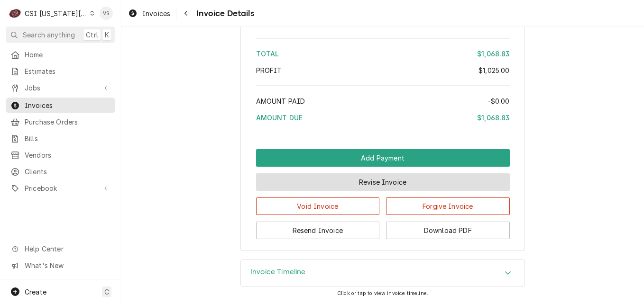
click at [314, 179] on button "Revise Invoice" at bounding box center [383, 183] width 254 height 18
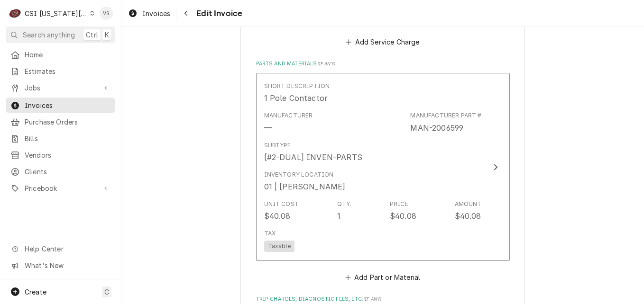
scroll to position [1314, 0]
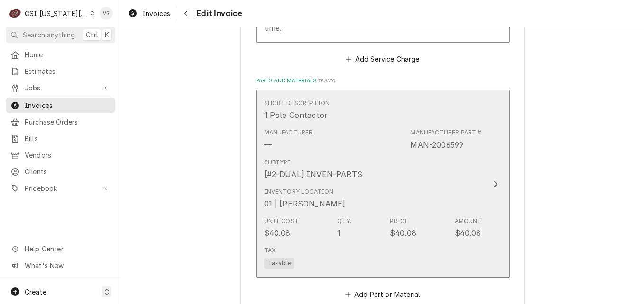
click at [371, 137] on div "Manufacturer — Manufacturer Part # MAN-2006599" at bounding box center [373, 139] width 218 height 29
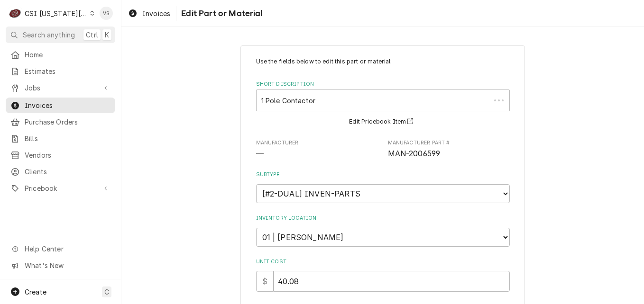
type textarea "x"
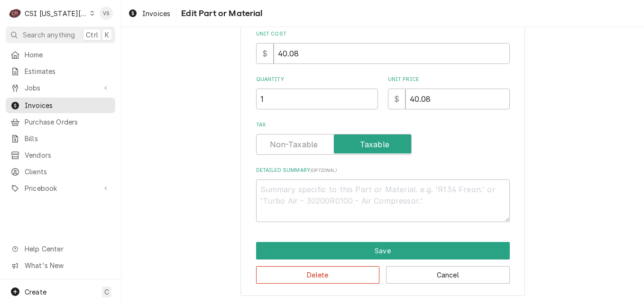
click at [305, 144] on label "Tax" at bounding box center [334, 144] width 156 height 21
click at [305, 144] on input "Tax" at bounding box center [333, 144] width 147 height 21
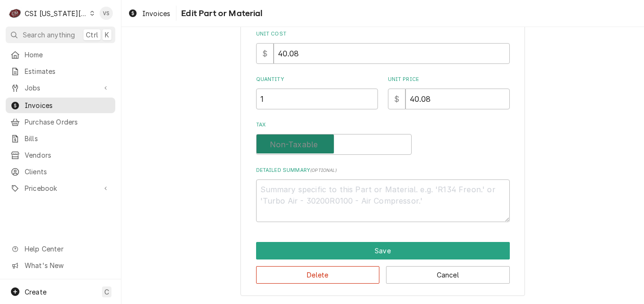
checkbox input "false"
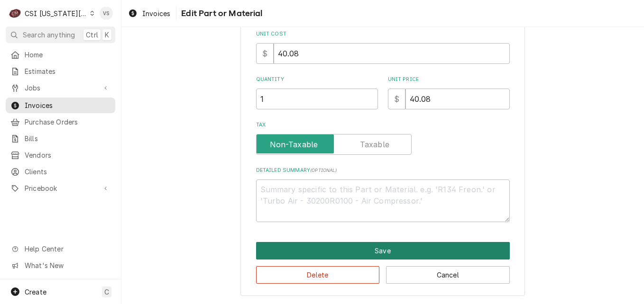
click at [343, 248] on button "Save" at bounding box center [383, 251] width 254 height 18
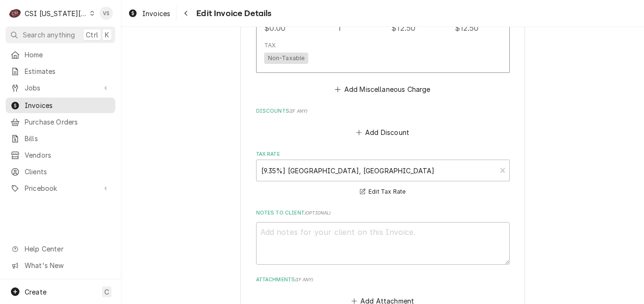
scroll to position [1865, 0]
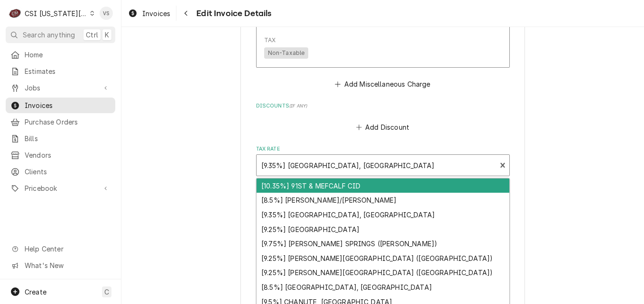
click at [308, 158] on div "Tax Rate" at bounding box center [376, 165] width 230 height 17
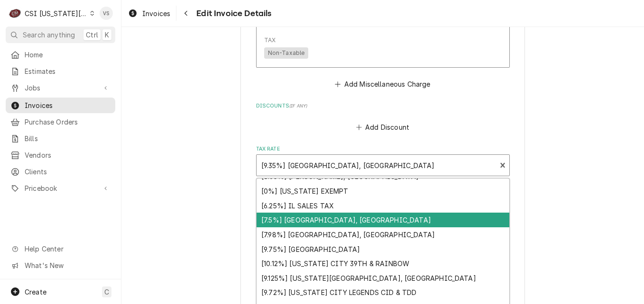
scroll to position [492, 0]
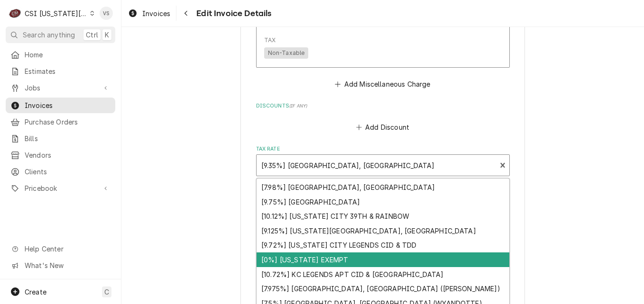
click at [316, 253] on div "[0%] KANSAS EXEMPT" at bounding box center [383, 260] width 253 height 15
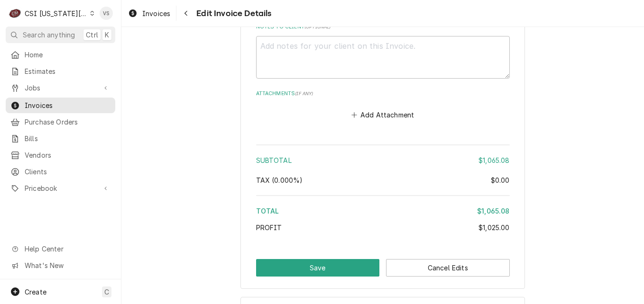
scroll to position [2073, 0]
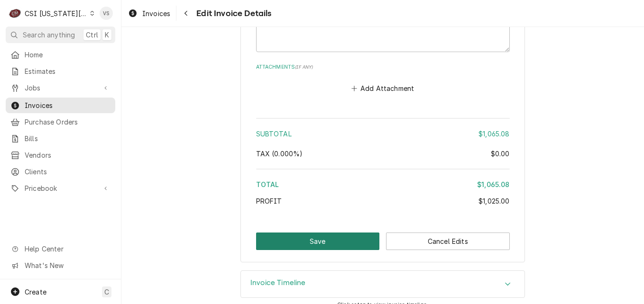
click at [338, 233] on button "Save" at bounding box center [318, 242] width 124 height 18
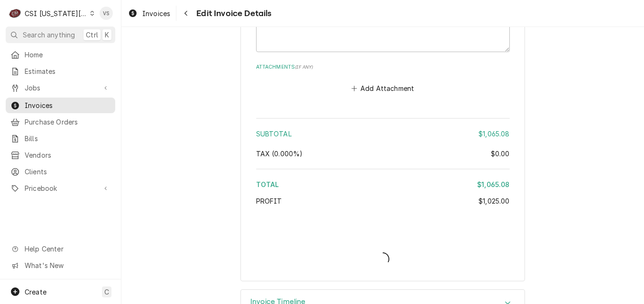
type textarea "x"
